Goal: Task Accomplishment & Management: Manage account settings

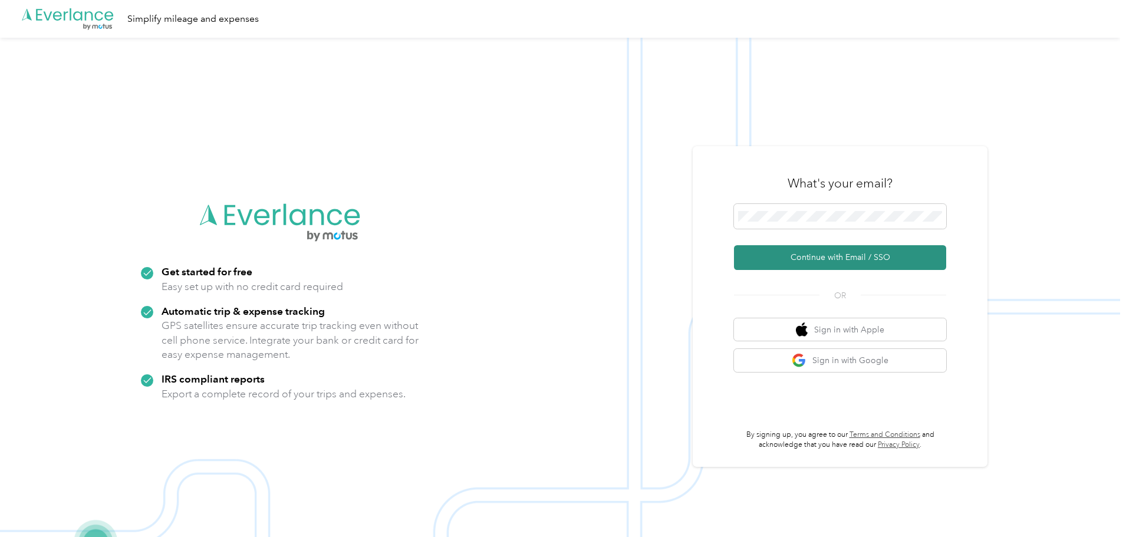
click at [851, 269] on button "Continue with Email / SSO" at bounding box center [840, 257] width 212 height 25
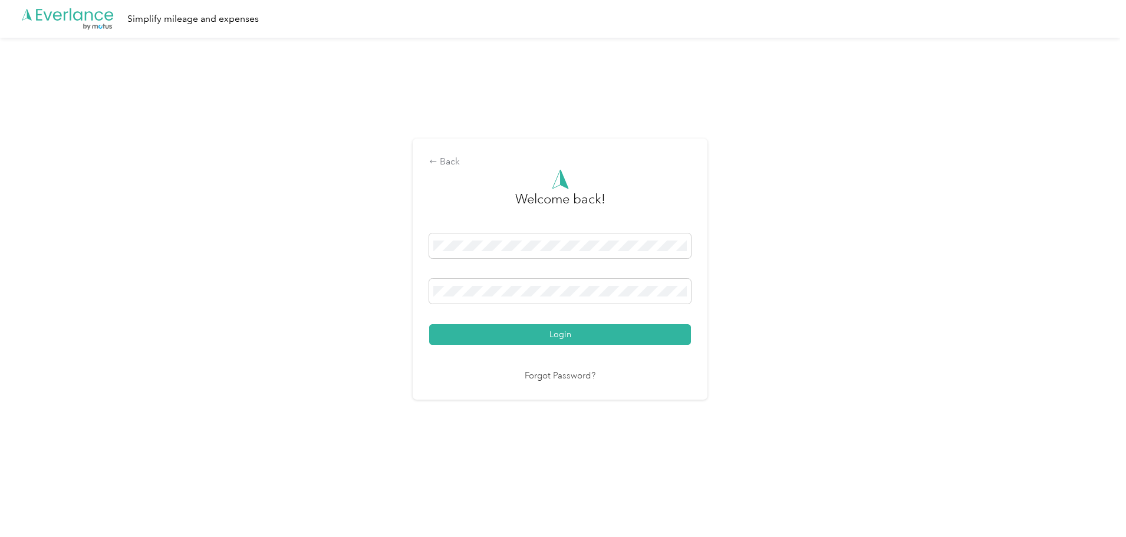
click at [850, 260] on div "Back Welcome back! Login Forgot Password?" at bounding box center [560, 274] width 1120 height 473
click at [553, 337] on button "Login" at bounding box center [560, 334] width 262 height 21
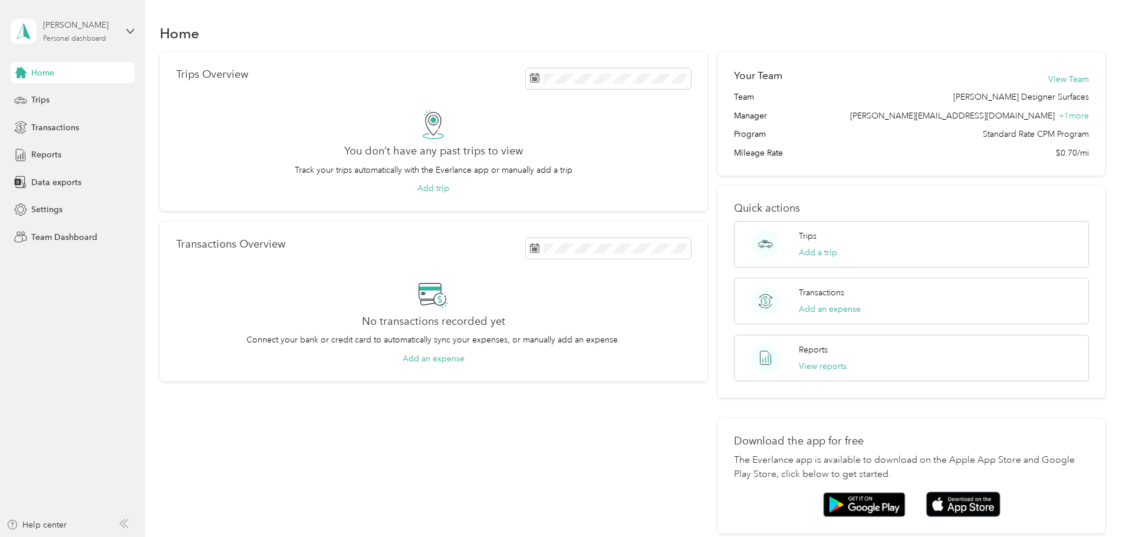
click at [59, 35] on div "Personal dashboard" at bounding box center [74, 38] width 63 height 7
click at [68, 104] on div "Team dashboard" at bounding box center [168, 97] width 298 height 21
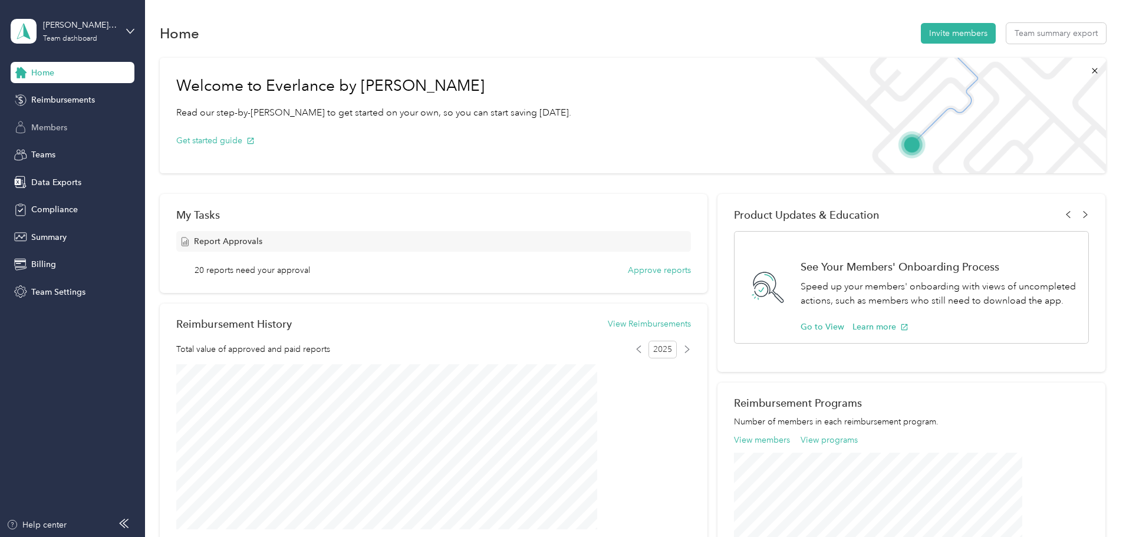
click at [58, 125] on span "Members" at bounding box center [49, 127] width 36 height 12
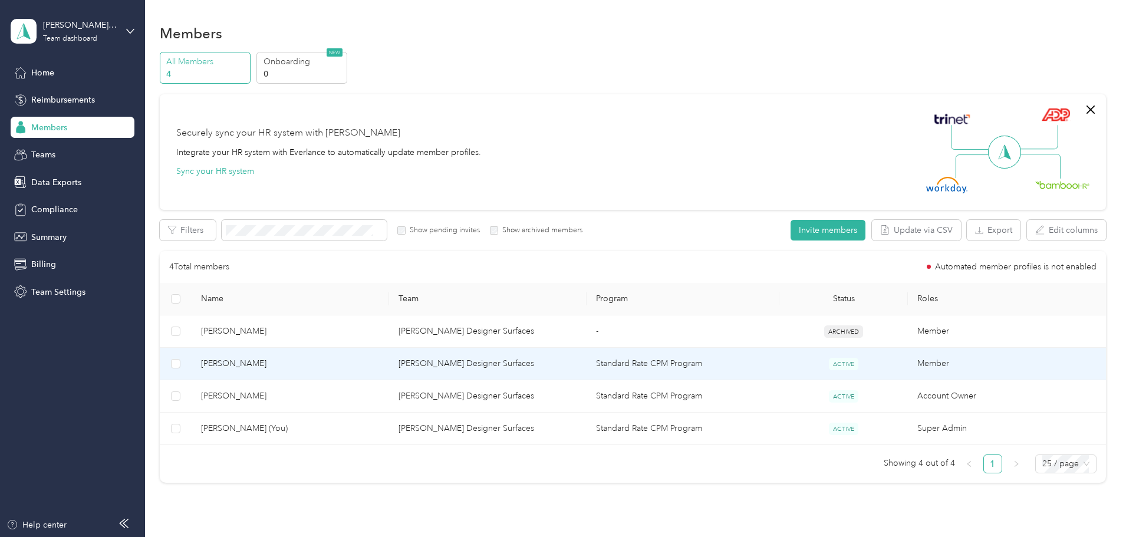
click at [326, 363] on span "[PERSON_NAME]" at bounding box center [290, 363] width 179 height 13
click at [327, 536] on div at bounding box center [560, 537] width 1120 height 0
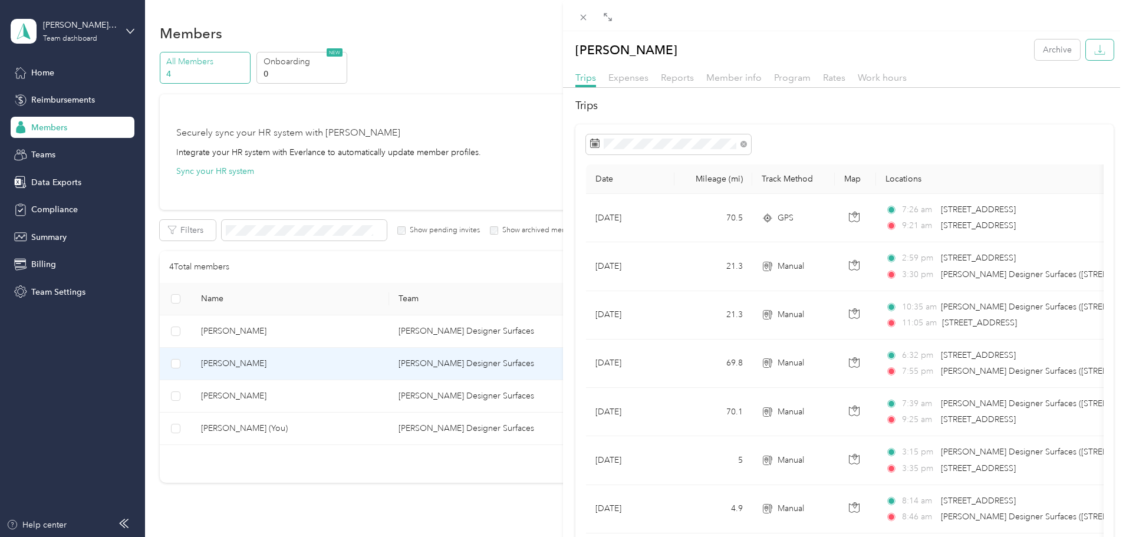
click at [1094, 54] on icon "button" at bounding box center [1099, 53] width 10 height 3
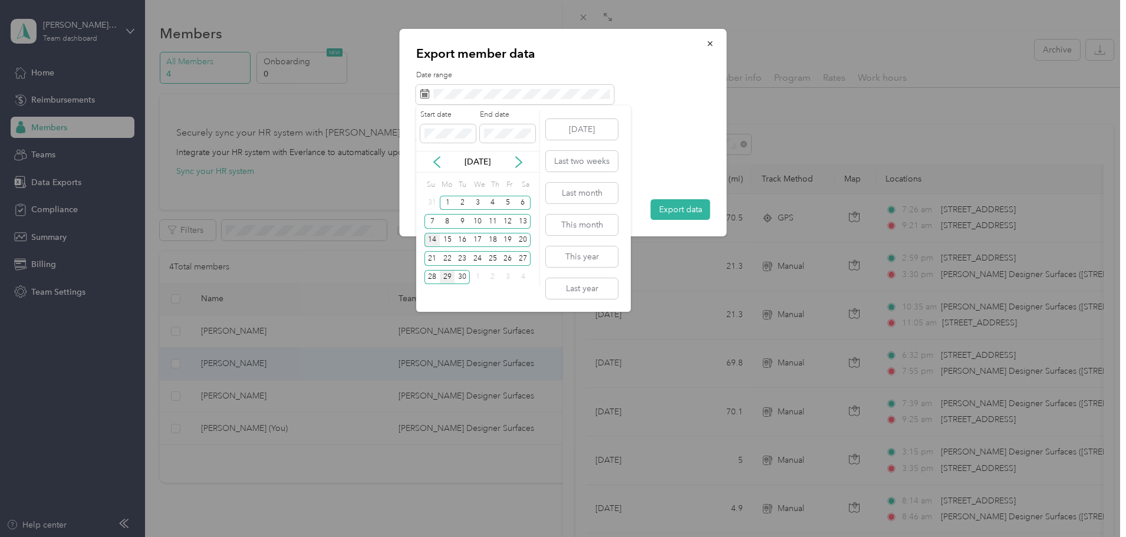
click at [430, 241] on div "14" at bounding box center [431, 240] width 15 height 15
click at [521, 242] on div "20" at bounding box center [522, 240] width 15 height 15
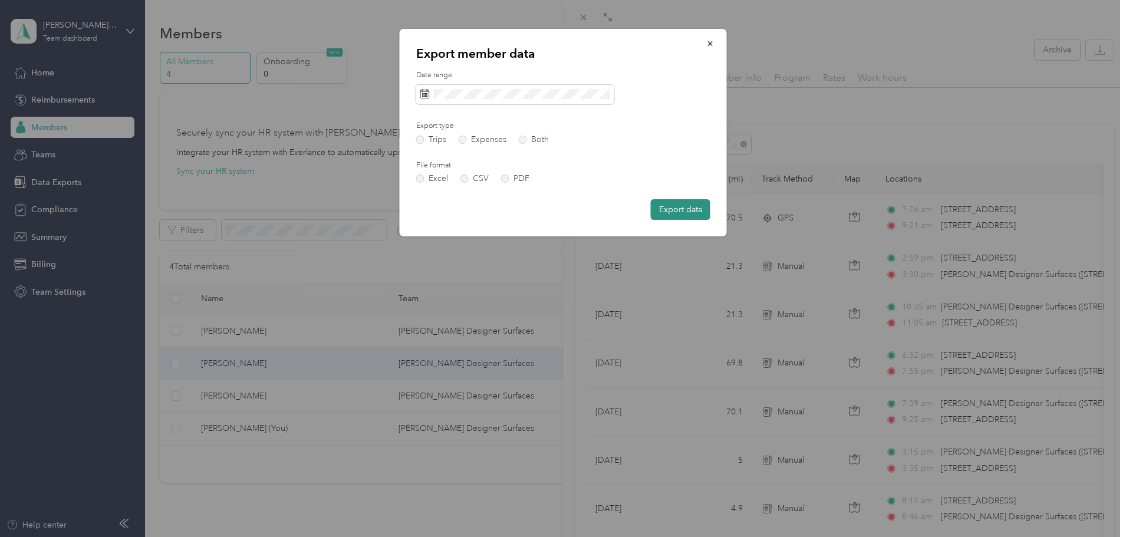
click at [695, 214] on button "Export data" at bounding box center [681, 209] width 60 height 21
